Goal: Information Seeking & Learning: Learn about a topic

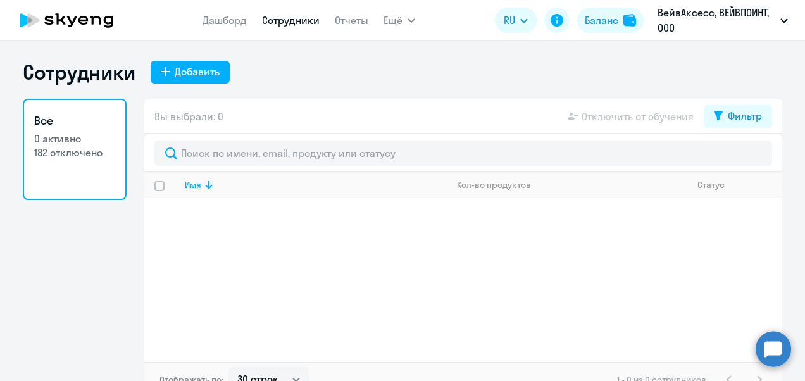
select select "30"
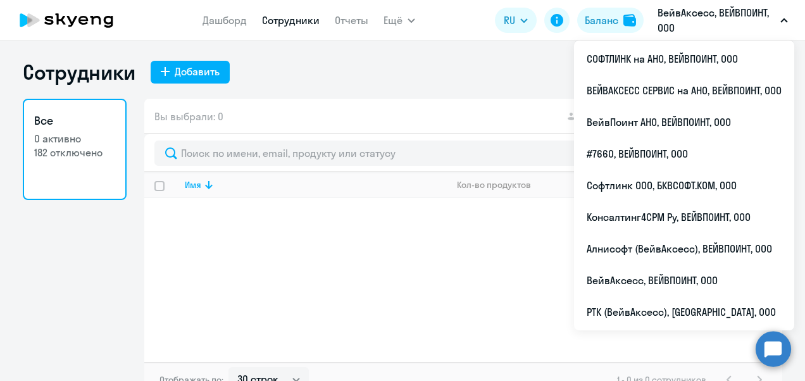
click at [698, 19] on p "ВейвАксесс, ВЕЙВПОИНТ, ООО" at bounding box center [716, 20] width 118 height 30
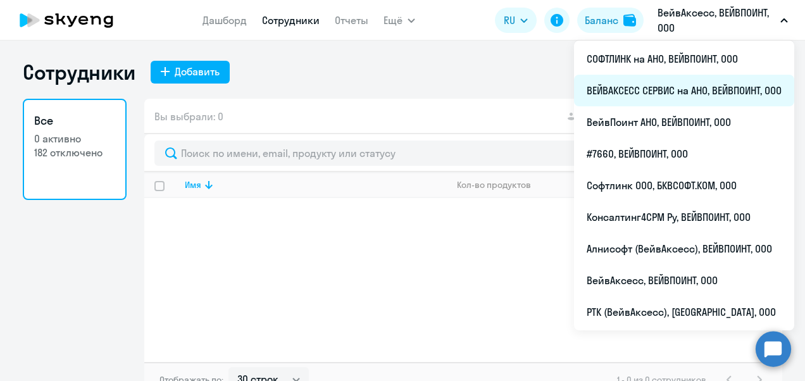
click at [652, 87] on li "ВЕЙВАКСЕСС СЕРВИС на АНО, ВЕЙВПОИНТ, ООО" at bounding box center [684, 91] width 220 height 32
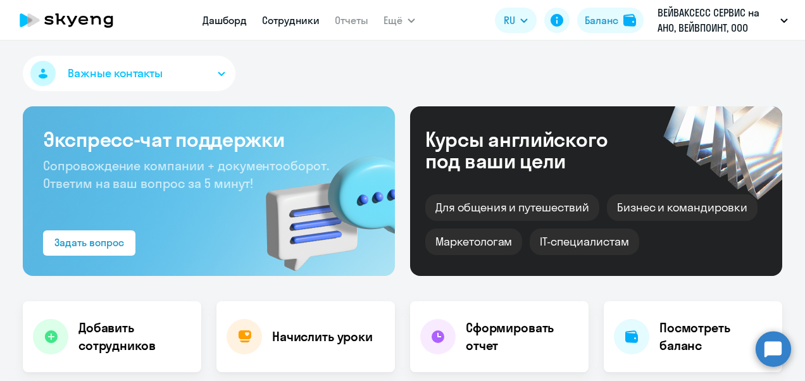
click at [290, 25] on link "Сотрудники" at bounding box center [291, 20] width 58 height 13
select select "30"
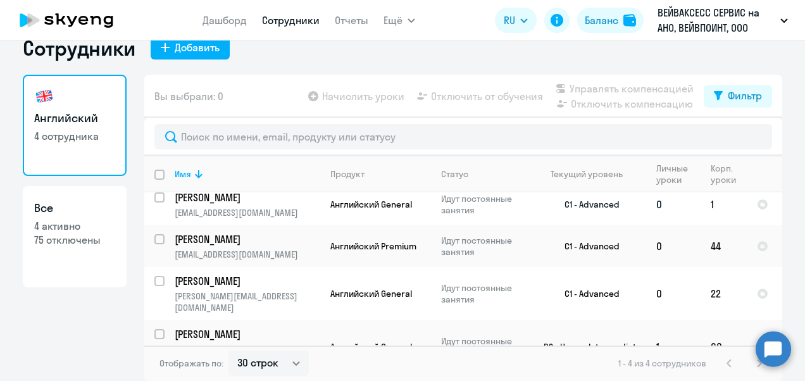
scroll to position [12, 0]
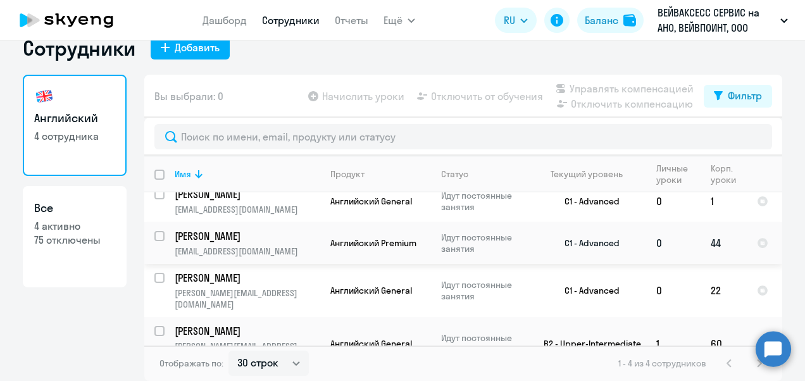
click at [238, 232] on p "[PERSON_NAME]" at bounding box center [246, 236] width 143 height 14
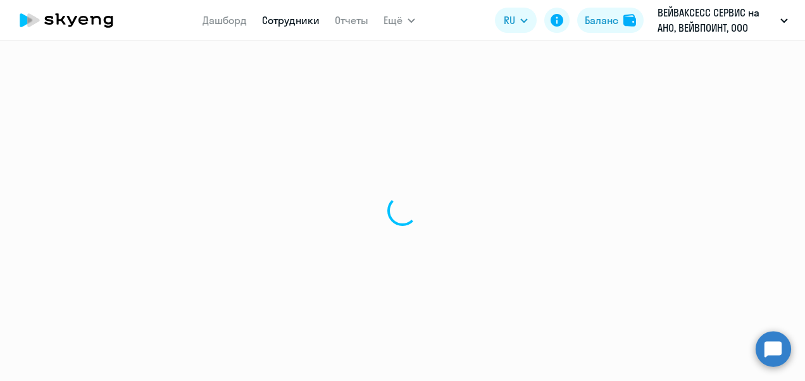
select select "english"
